Goal: Transaction & Acquisition: Purchase product/service

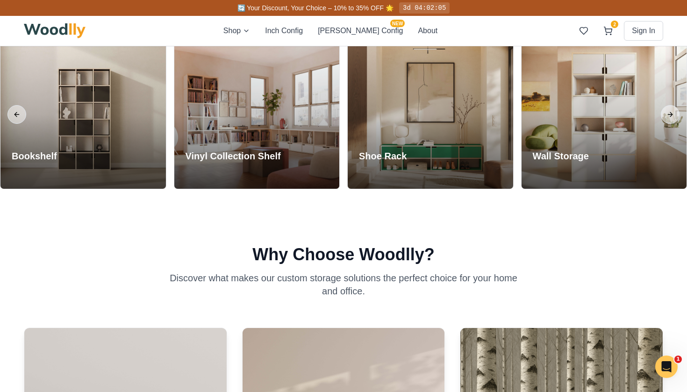
scroll to position [824, 0]
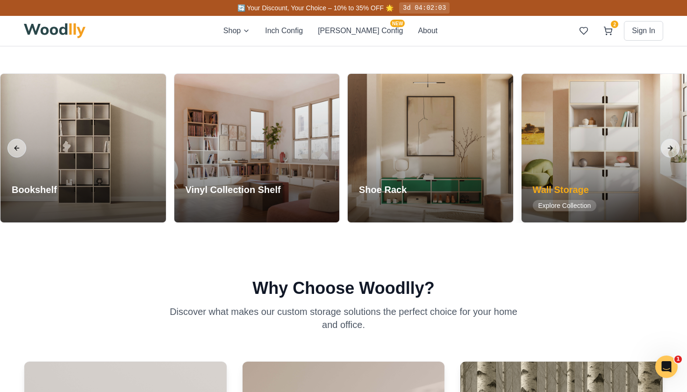
click at [616, 152] on div at bounding box center [603, 148] width 165 height 149
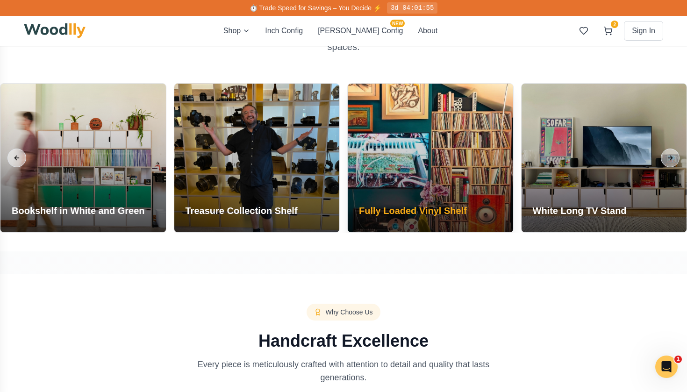
scroll to position [753, 0]
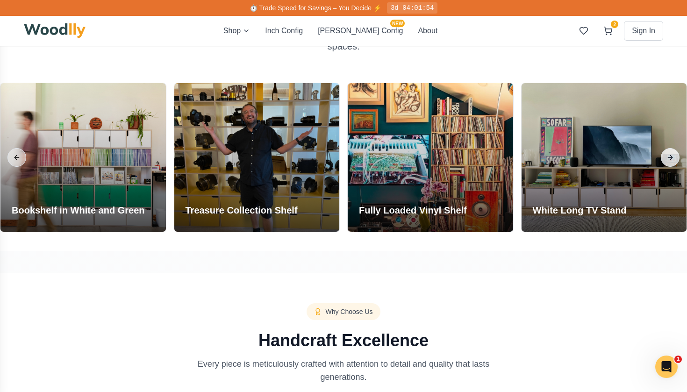
click at [671, 152] on button "Next slide" at bounding box center [670, 157] width 19 height 19
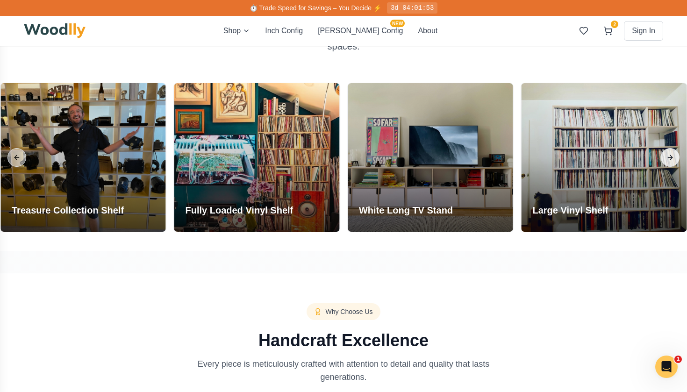
click at [671, 157] on button "Next slide" at bounding box center [670, 157] width 19 height 19
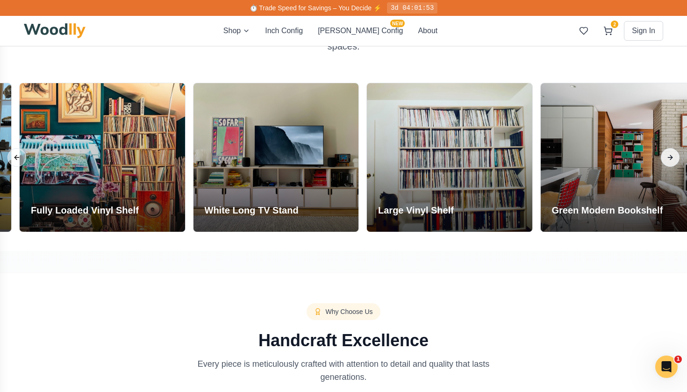
click at [671, 157] on button "Next slide" at bounding box center [670, 157] width 19 height 19
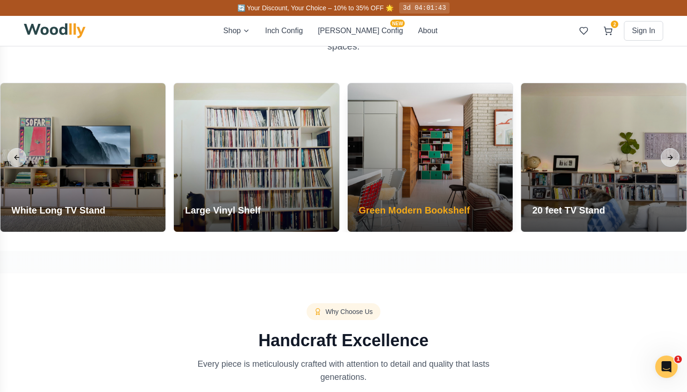
click at [420, 156] on div at bounding box center [430, 157] width 165 height 149
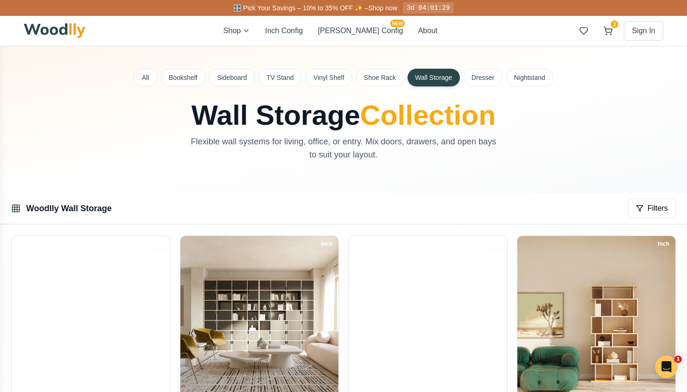
scroll to position [0, 0]
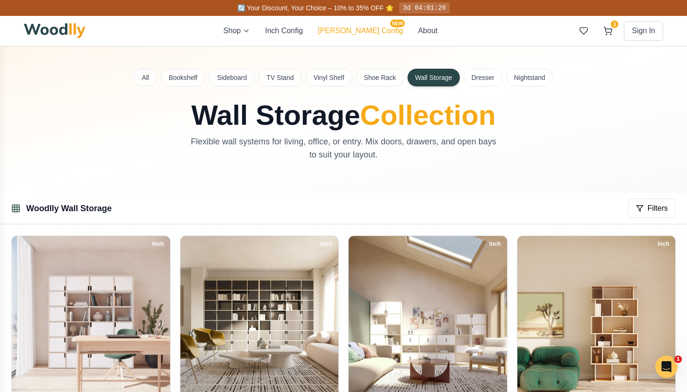
click at [372, 34] on button "[PERSON_NAME] Config NEW" at bounding box center [360, 30] width 85 height 11
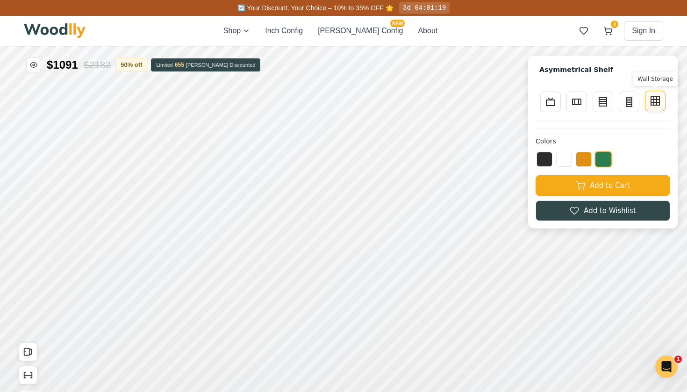
click at [649, 103] on button "Wall Storage" at bounding box center [655, 101] width 21 height 21
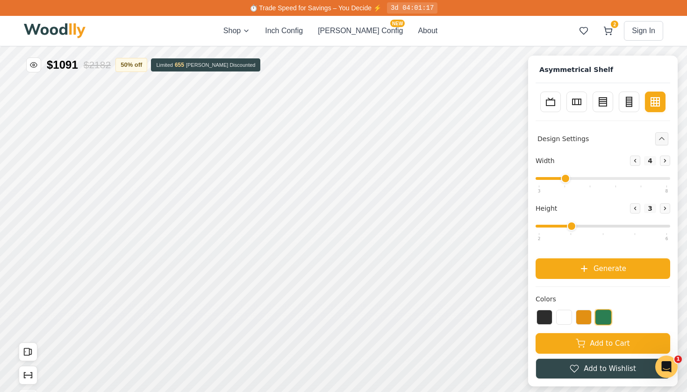
drag, startPoint x: 563, startPoint y: 178, endPoint x: 577, endPoint y: 177, distance: 13.6
click at [577, 177] on input "range" at bounding box center [602, 178] width 135 height 3
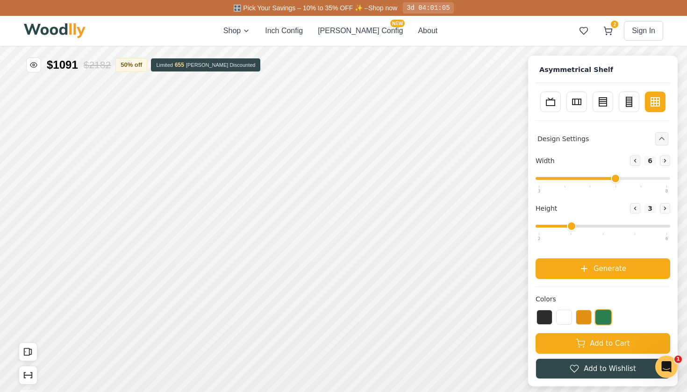
drag, startPoint x: 565, startPoint y: 178, endPoint x: 603, endPoint y: 178, distance: 37.4
type input "6"
click at [603, 178] on input "range" at bounding box center [602, 178] width 135 height 3
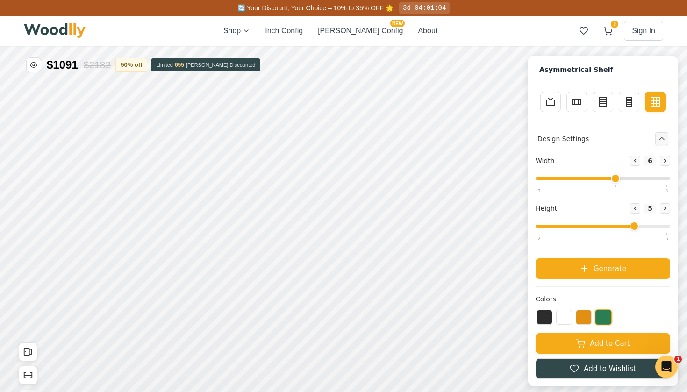
drag, startPoint x: 574, startPoint y: 226, endPoint x: 623, endPoint y: 220, distance: 49.4
type input "5"
click at [623, 220] on div "Height Decrease 5 Increase" at bounding box center [602, 219] width 135 height 32
click at [546, 316] on button at bounding box center [544, 316] width 16 height 15
click at [561, 320] on button at bounding box center [564, 316] width 16 height 15
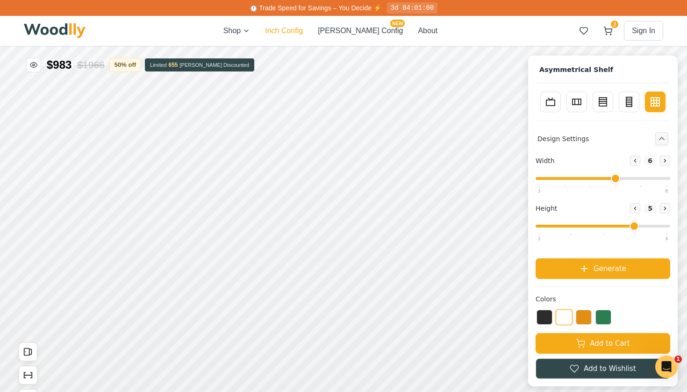
click at [303, 29] on button "Inch Config" at bounding box center [284, 30] width 38 height 11
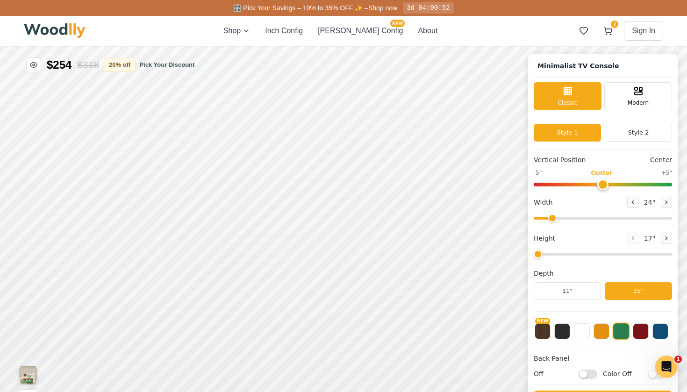
type input "63"
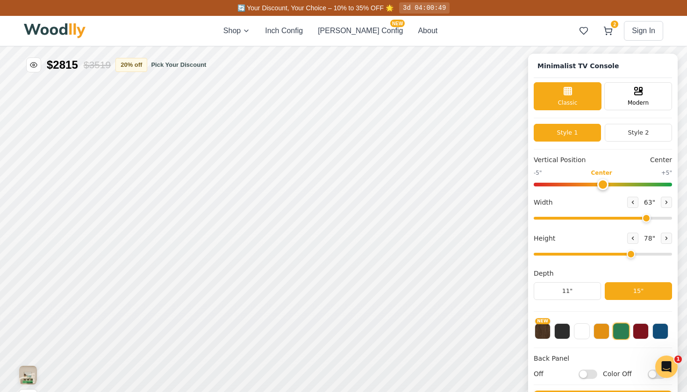
drag, startPoint x: 555, startPoint y: 256, endPoint x: 628, endPoint y: 256, distance: 73.3
type input "6"
click at [628, 256] on input "range" at bounding box center [602, 254] width 138 height 3
click at [641, 94] on icon at bounding box center [637, 90] width 11 height 11
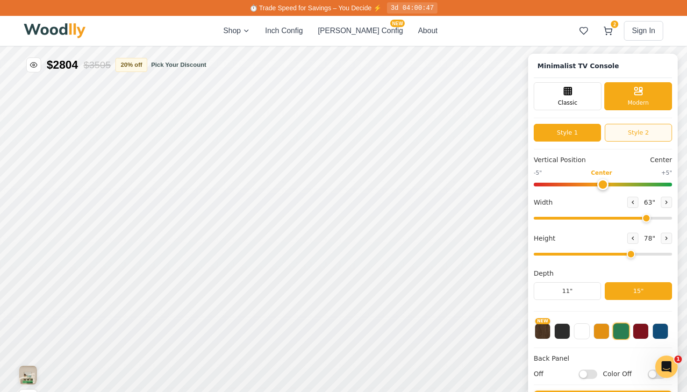
click at [627, 133] on button "Style 2" at bounding box center [637, 133] width 67 height 18
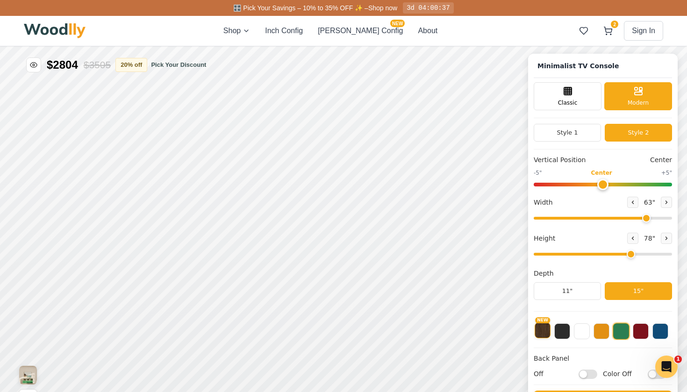
click at [540, 329] on button "NEW" at bounding box center [542, 330] width 16 height 16
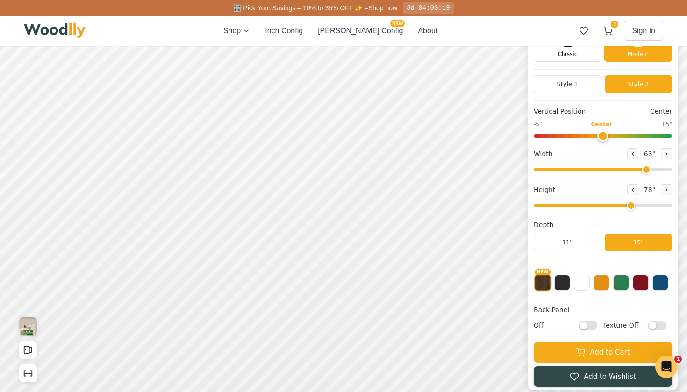
scroll to position [46, 0]
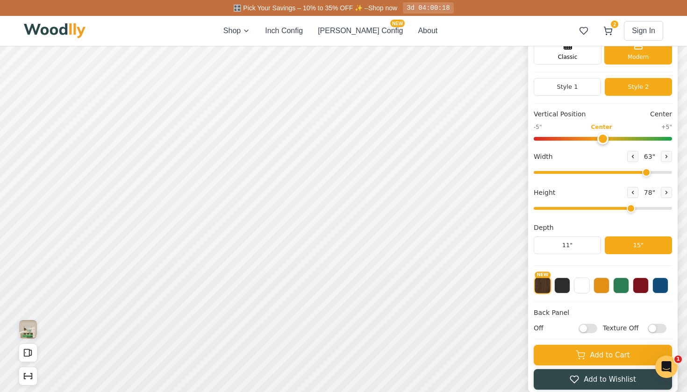
click at [591, 330] on input "Off" at bounding box center [587, 328] width 19 height 9
checkbox input "true"
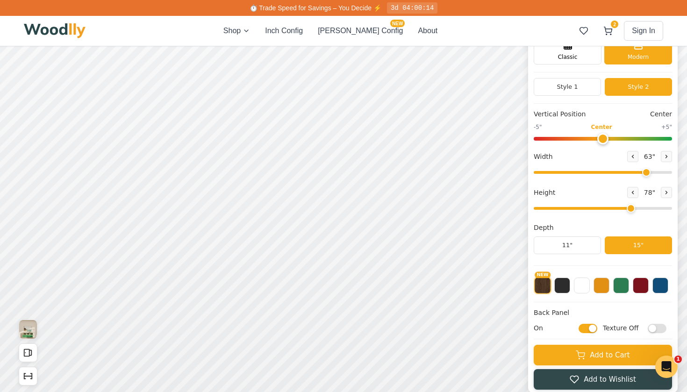
click at [661, 329] on input "Texture Off" at bounding box center [656, 328] width 19 height 9
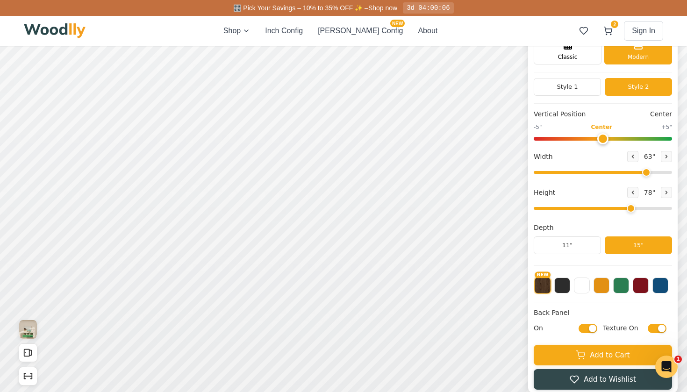
click at [651, 329] on input "Texture On" at bounding box center [656, 328] width 19 height 9
click at [663, 329] on input "Texture Off" at bounding box center [656, 328] width 19 height 9
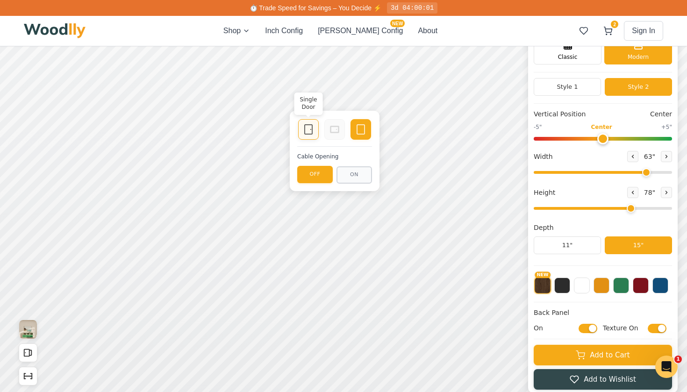
click at [305, 135] on div "Single Door" at bounding box center [308, 129] width 21 height 21
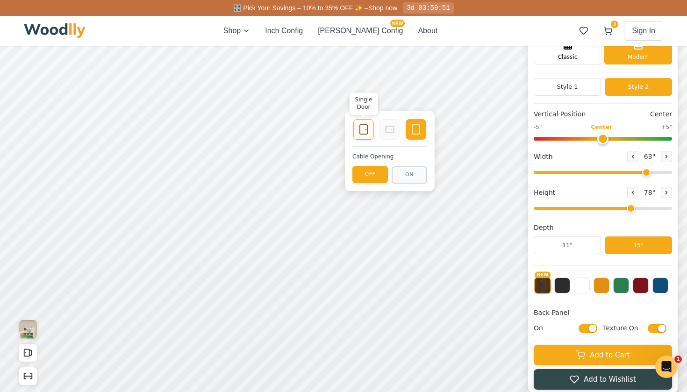
click at [360, 129] on rect at bounding box center [363, 129] width 7 height 9
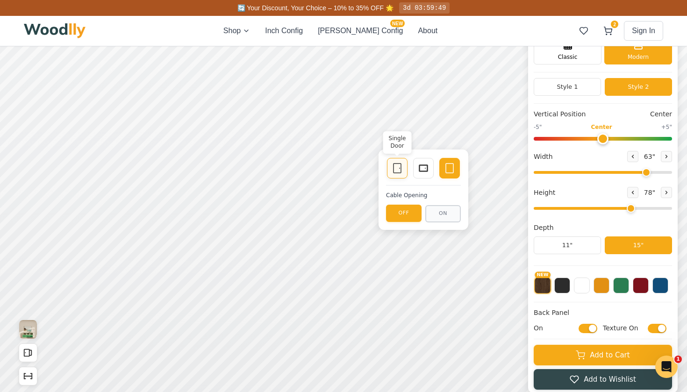
click at [395, 167] on icon at bounding box center [396, 168] width 11 height 11
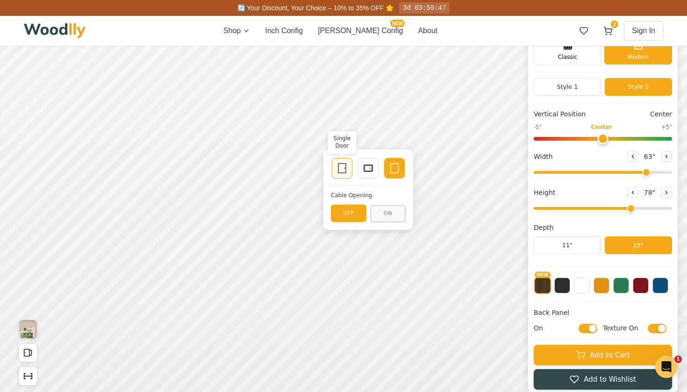
click at [339, 168] on icon at bounding box center [341, 168] width 11 height 11
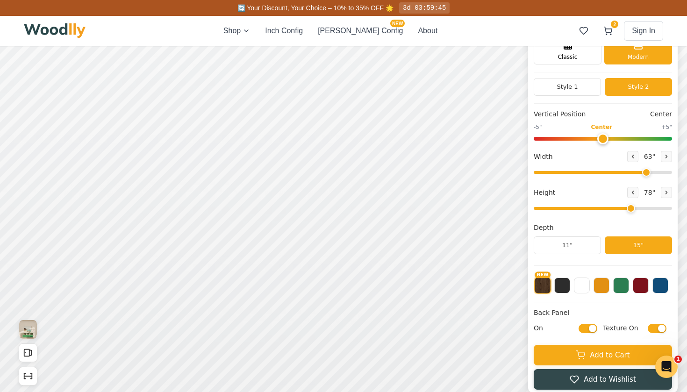
click at [651, 331] on input "Texture On" at bounding box center [656, 328] width 19 height 9
checkbox input "false"
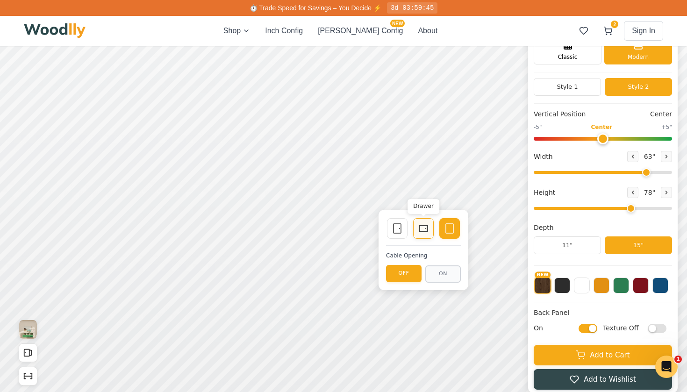
click at [426, 237] on div "Drawer" at bounding box center [423, 228] width 21 height 21
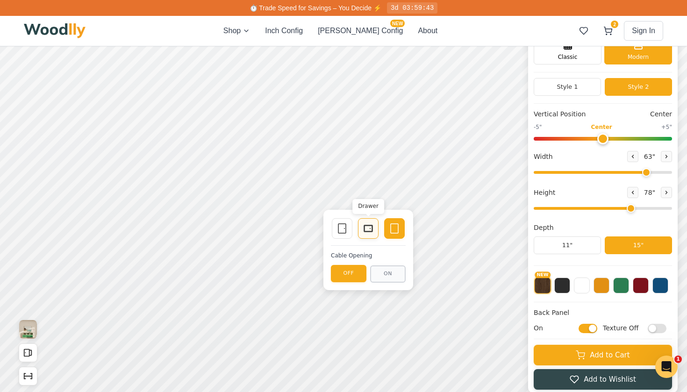
click at [362, 226] on div "Drawer" at bounding box center [368, 228] width 21 height 21
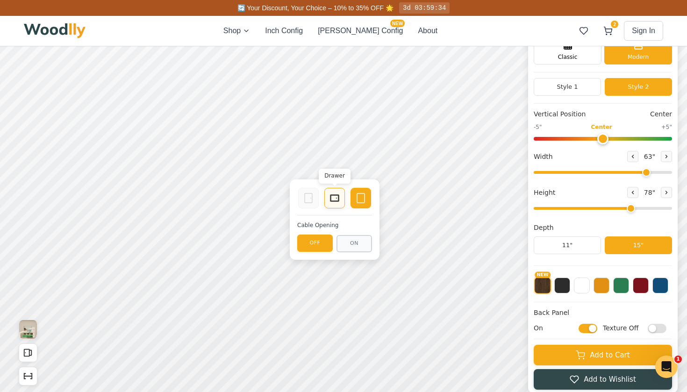
click at [334, 197] on icon at bounding box center [334, 197] width 11 height 11
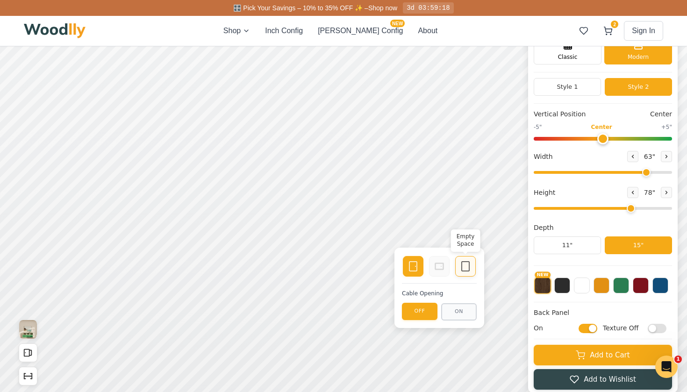
click at [466, 270] on icon at bounding box center [465, 266] width 11 height 11
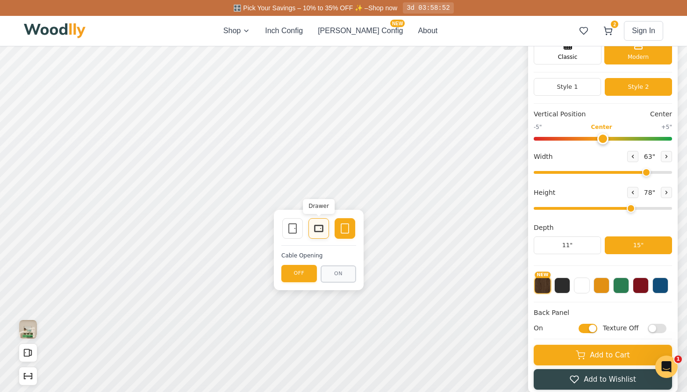
click at [321, 227] on icon at bounding box center [318, 228] width 11 height 11
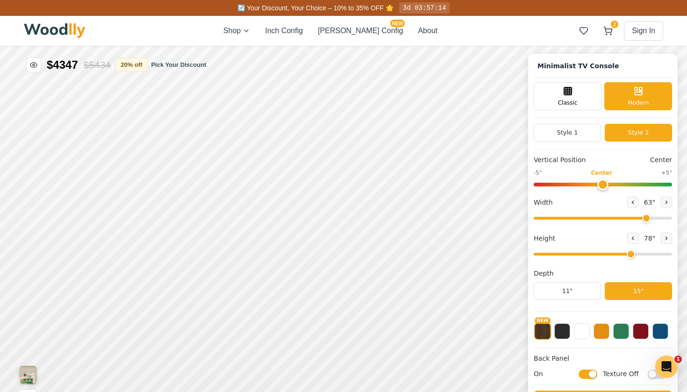
scroll to position [0, 0]
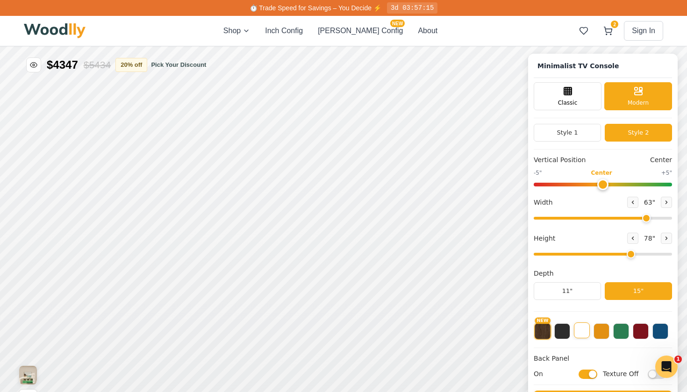
click at [582, 335] on button at bounding box center [582, 330] width 16 height 16
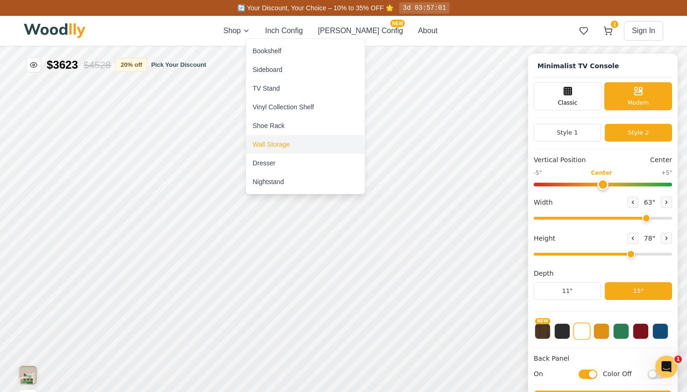
click at [265, 152] on div "Wall Storage" at bounding box center [305, 144] width 119 height 19
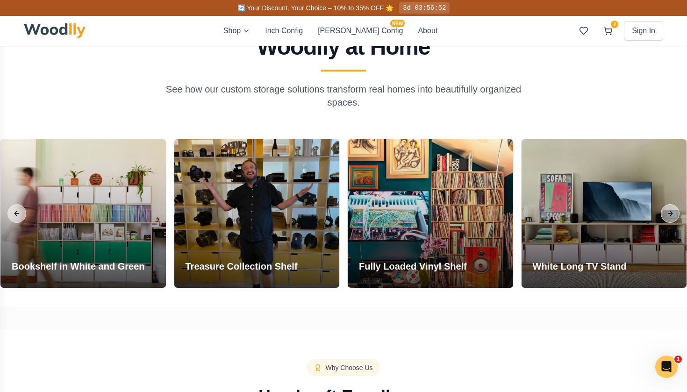
scroll to position [698, 0]
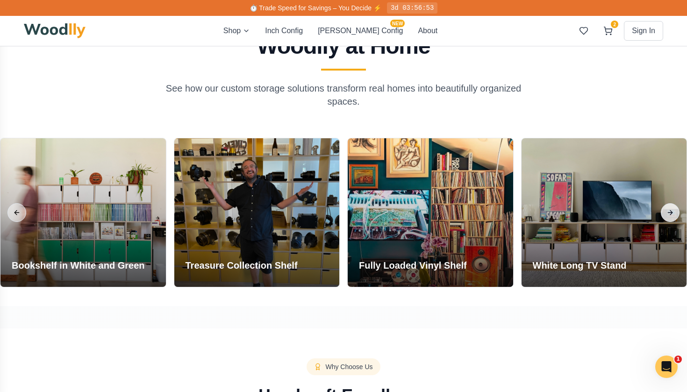
click at [666, 212] on button "Next slide" at bounding box center [670, 212] width 19 height 19
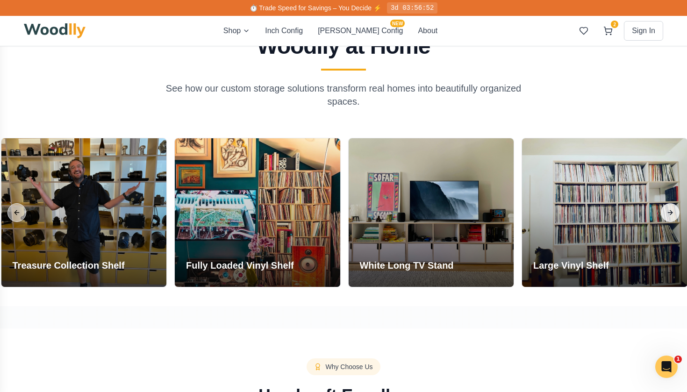
click at [666, 212] on button "Next slide" at bounding box center [670, 212] width 19 height 19
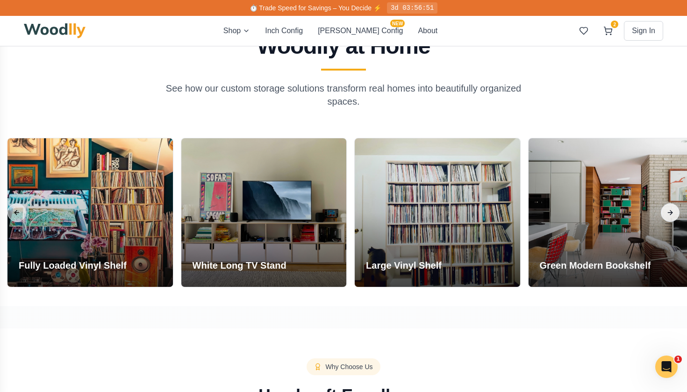
click at [666, 212] on button "Next slide" at bounding box center [670, 212] width 19 height 19
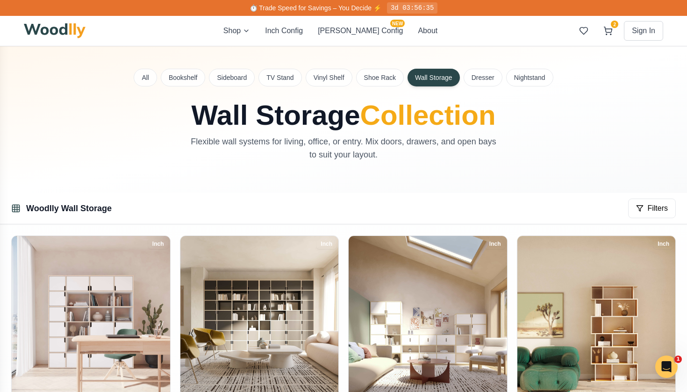
scroll to position [0, 0]
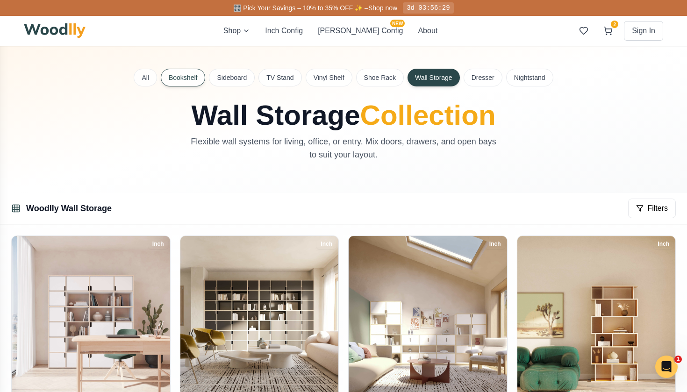
click at [190, 75] on button "Bookshelf" at bounding box center [183, 78] width 44 height 18
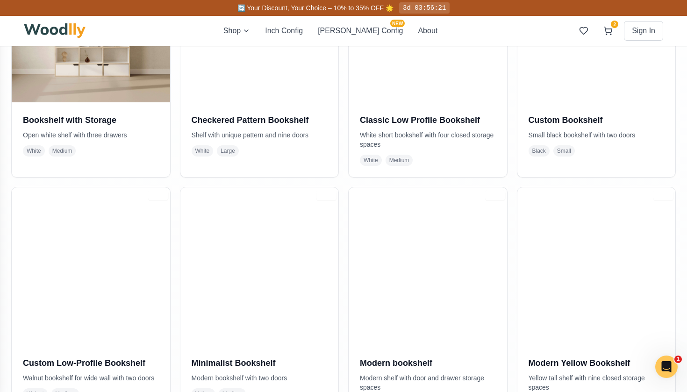
scroll to position [290, 0]
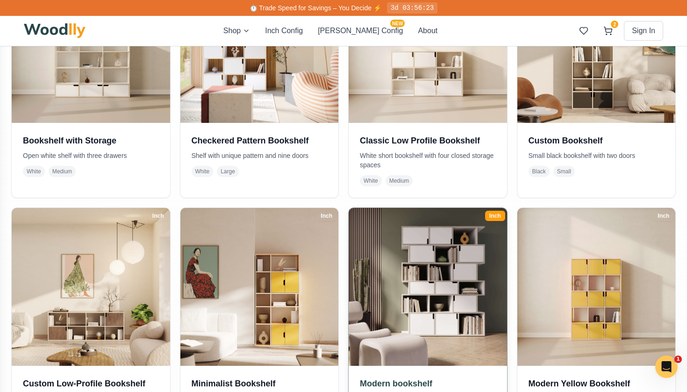
click at [436, 251] on img at bounding box center [428, 287] width 166 height 166
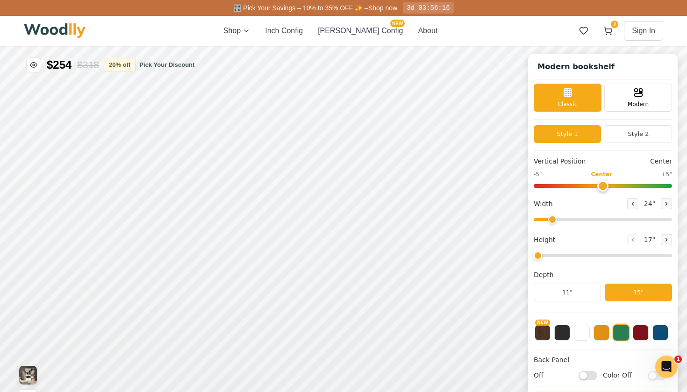
type input "54"
type input "6"
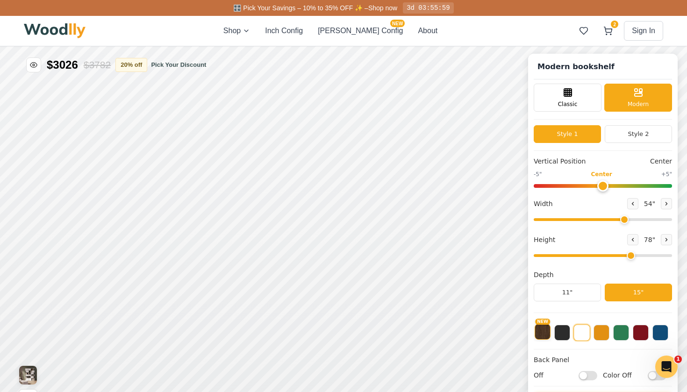
click at [545, 334] on button "NEW" at bounding box center [542, 332] width 16 height 16
click at [661, 335] on button at bounding box center [660, 332] width 16 height 16
click at [641, 335] on button at bounding box center [640, 332] width 16 height 16
click at [625, 332] on button at bounding box center [621, 332] width 16 height 16
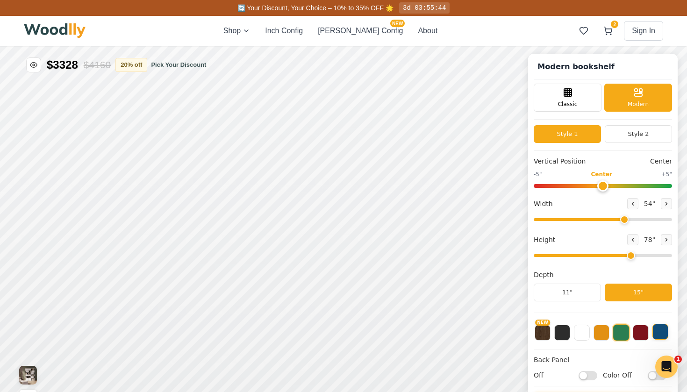
click at [655, 336] on button at bounding box center [660, 332] width 16 height 16
click at [577, 328] on button at bounding box center [582, 332] width 16 height 16
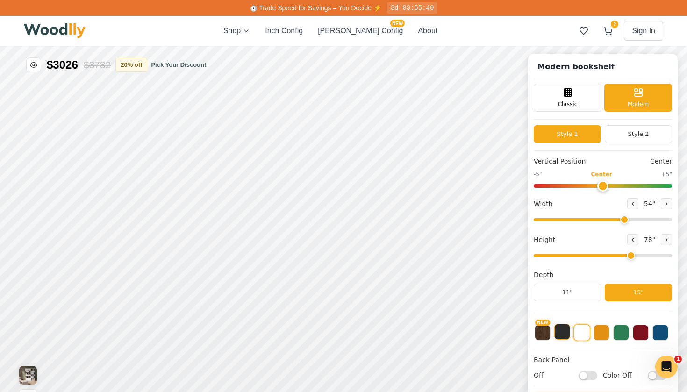
click at [559, 331] on button at bounding box center [562, 332] width 16 height 16
click at [579, 338] on button at bounding box center [582, 332] width 16 height 16
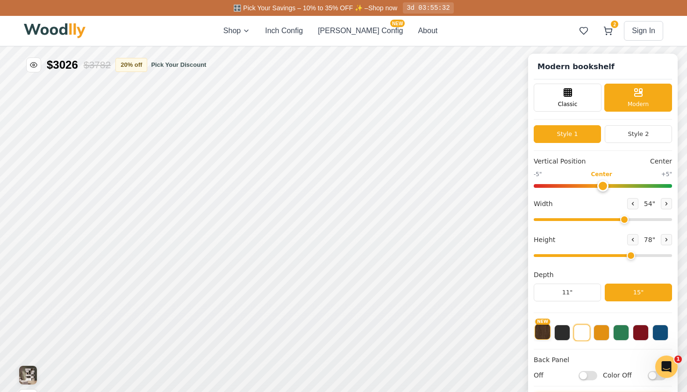
click at [547, 333] on button "NEW" at bounding box center [542, 332] width 16 height 16
click at [584, 340] on button at bounding box center [582, 332] width 16 height 16
